Goal: Find specific page/section: Find specific page/section

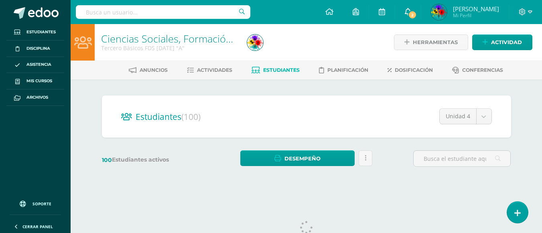
click at [417, 12] on span "2" at bounding box center [412, 14] width 9 height 9
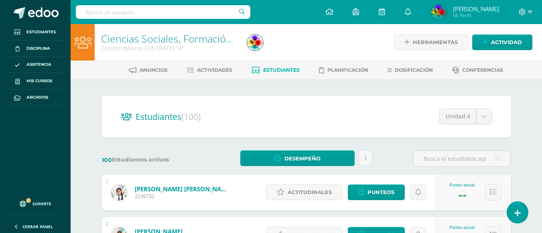
click at [111, 13] on input "text" at bounding box center [163, 12] width 175 height 14
click at [184, 14] on input "text" at bounding box center [163, 12] width 175 height 14
type input "Yohana lemus"
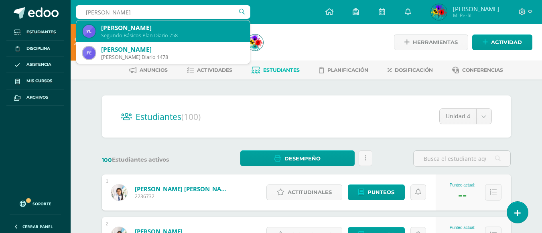
click at [182, 28] on div "Yohana Elizabeth Lemus Orellana" at bounding box center [172, 28] width 143 height 8
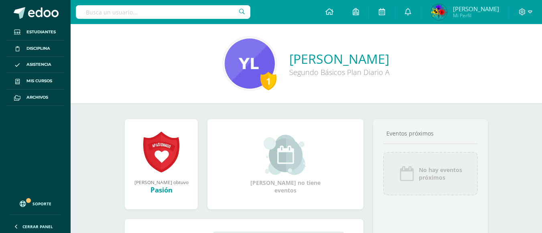
drag, startPoint x: 440, startPoint y: 60, endPoint x: 334, endPoint y: 54, distance: 105.7
click at [334, 54] on div "1 Yohana Elizabeth Lemus Orellana Segundo Básicos Plan Diario A" at bounding box center [306, 63] width 459 height 53
click at [251, 37] on div "1 Yohana Elizabeth Lemus Orellana Segundo Básicos Plan Diario A" at bounding box center [307, 63] width 472 height 79
drag, startPoint x: 238, startPoint y: 51, endPoint x: 437, endPoint y: 57, distance: 199.2
click at [437, 57] on div "1 Yohana Elizabeth Lemus Orellana Segundo Básicos Plan Diario A" at bounding box center [306, 63] width 459 height 53
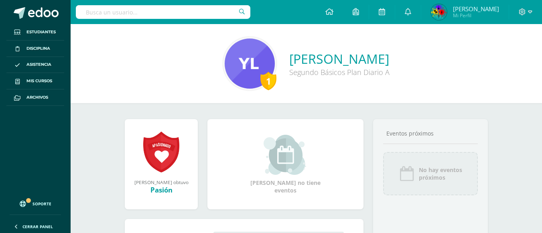
copy link "[PERSON_NAME]"
click at [103, 7] on input "text" at bounding box center [163, 12] width 175 height 14
type input "Helen ramos"
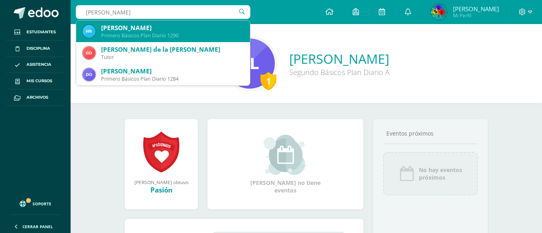
click at [118, 29] on div "Helen Sismai Ramos Pineda" at bounding box center [172, 28] width 143 height 8
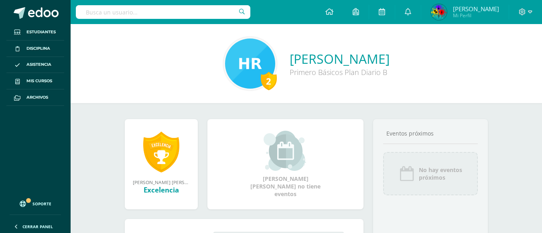
drag, startPoint x: 252, startPoint y: 56, endPoint x: 422, endPoint y: 54, distance: 170.2
click at [422, 54] on div "2 Helen Sismai Ramos Pineda Primero Básicos Plan Diario B" at bounding box center [306, 63] width 459 height 53
copy link "Helen Sismai Ramos Pineda"
click at [141, 8] on input "text" at bounding box center [163, 12] width 175 height 14
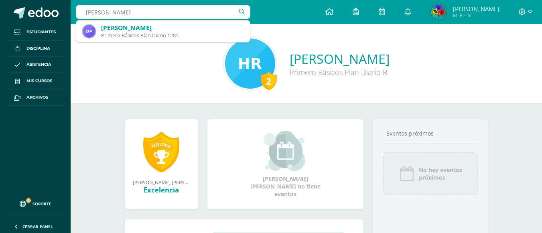
type input "Dana Pedro"
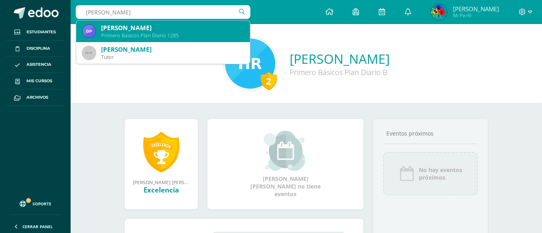
click at [156, 30] on div "Danna Sophia Pedroza Velásquez" at bounding box center [172, 28] width 143 height 8
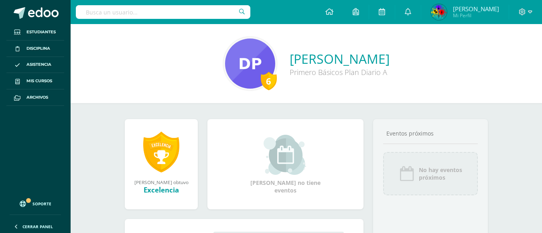
drag, startPoint x: 238, startPoint y: 55, endPoint x: 438, endPoint y: 55, distance: 200.3
click at [438, 55] on div "6 Danna Sophia Pedroza Velásquez Primero Básicos Plan Diario A" at bounding box center [306, 63] width 459 height 53
copy link "Danna Sophia Pedroza Velásquez"
click at [131, 14] on input "text" at bounding box center [163, 12] width 175 height 14
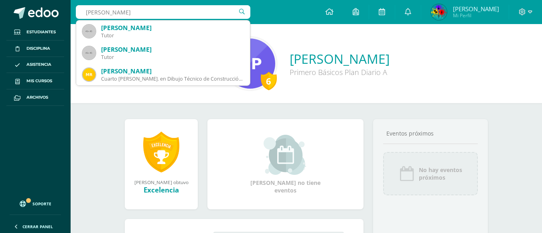
type input "ELIZABETH RE"
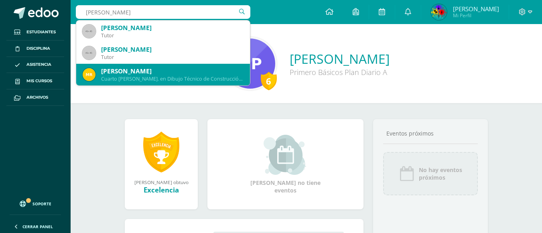
click at [163, 73] on div "Meibelin Elizabeth Revolorio Parada" at bounding box center [172, 71] width 143 height 8
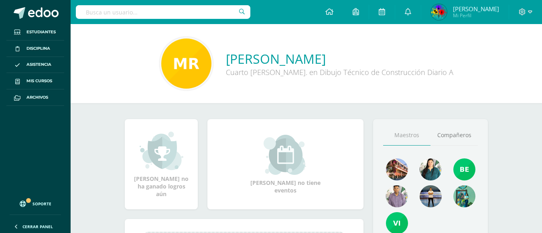
drag, startPoint x: 451, startPoint y: 57, endPoint x: 404, endPoint y: 57, distance: 46.6
click at [404, 57] on div "Meibelin Elizabeth Revolorio Parada Cuarto Bach. en Dibujo Técnico de Construcc…" at bounding box center [306, 63] width 459 height 53
click at [242, 35] on div "Meibelin Elizabeth Revolorio Parada Cuarto Bach. en Dibujo Técnico de Construcc…" at bounding box center [307, 63] width 472 height 79
drag, startPoint x: 230, startPoint y: 54, endPoint x: 445, endPoint y: 65, distance: 215.0
click at [445, 65] on div "Meibelin Elizabeth Revolorio Parada Cuarto Bach. en Dibujo Técnico de Construcc…" at bounding box center [306, 63] width 459 height 53
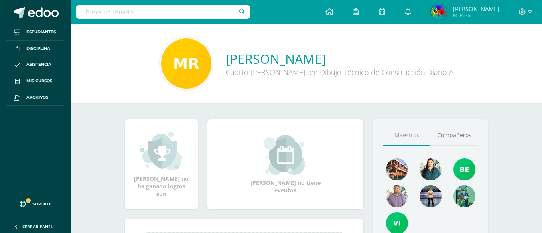
copy link "Meibelin Elizabeth Revolorio Parada"
click at [186, 11] on input "text" at bounding box center [163, 12] width 175 height 14
type input "Yire"
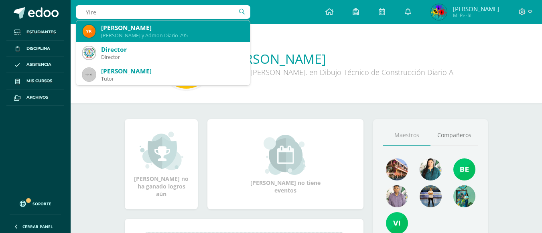
click at [170, 33] on div "Quinto Finanzas y Admon Diario 795" at bounding box center [172, 35] width 143 height 7
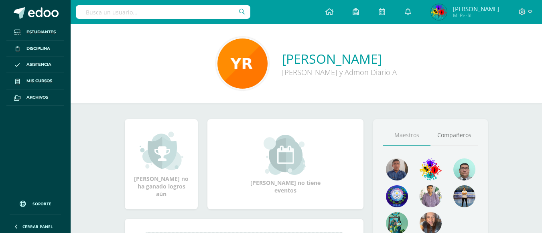
drag, startPoint x: 255, startPoint y: 50, endPoint x: 420, endPoint y: 54, distance: 165.5
click at [420, 54] on div "[PERSON_NAME] [PERSON_NAME] y Admon Diario A" at bounding box center [306, 63] width 459 height 53
copy link "[PERSON_NAME]"
click at [116, 12] on input "text" at bounding box center [163, 12] width 175 height 14
type input "[PERSON_NAME]"
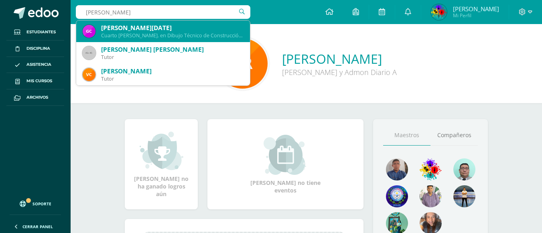
click at [142, 35] on div "Cuarto [PERSON_NAME]. en Dibujo Técnico de Construcción Diario 1390" at bounding box center [172, 35] width 143 height 7
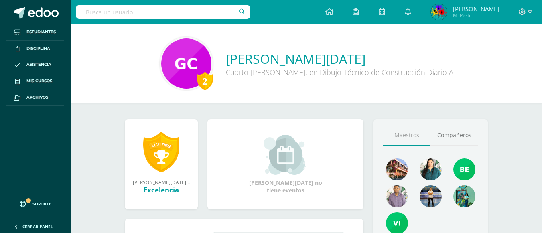
drag, startPoint x: 237, startPoint y: 54, endPoint x: 440, endPoint y: 55, distance: 202.7
click at [440, 55] on div "2 [PERSON_NAME][DATE] Cuarto [PERSON_NAME]. en Dibujo Técnico de Construcción D…" at bounding box center [306, 63] width 459 height 53
copy link "[PERSON_NAME][DATE]"
